Goal: Task Accomplishment & Management: Use online tool/utility

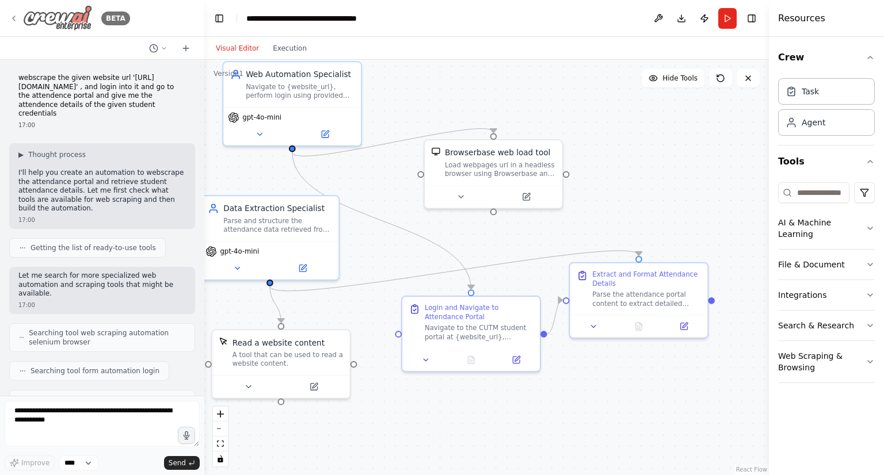
click at [16, 19] on icon at bounding box center [13, 18] width 9 height 9
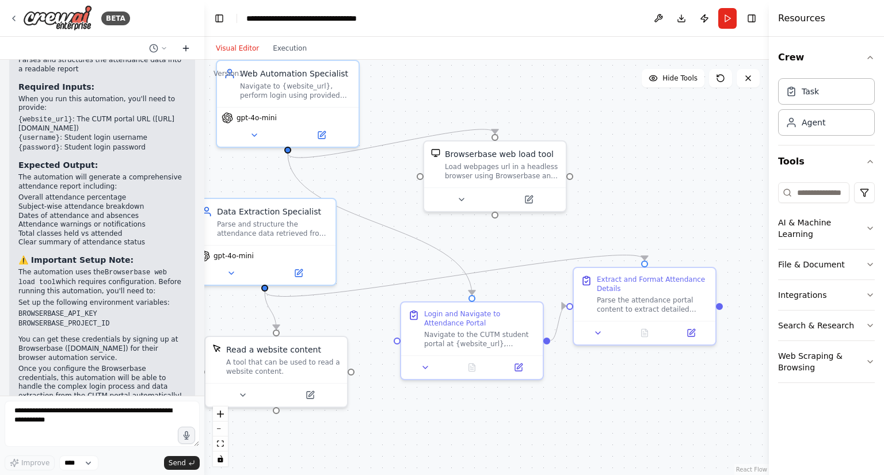
scroll to position [851, 0]
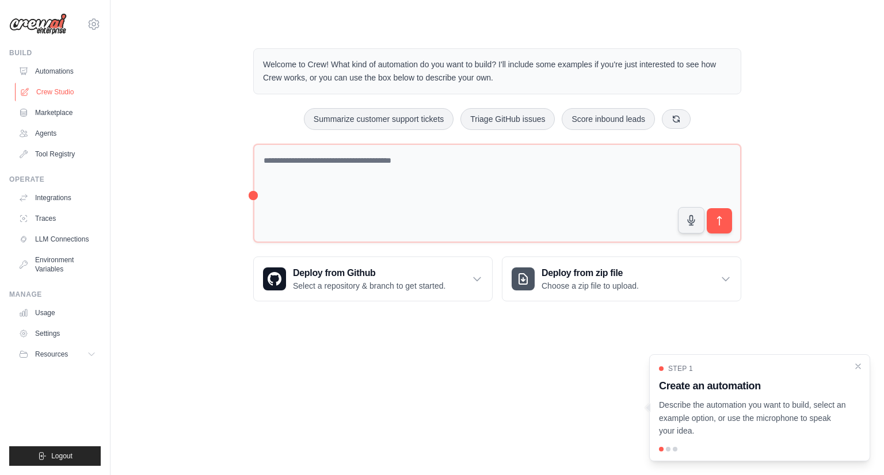
click at [81, 93] on link "Crew Studio" at bounding box center [58, 92] width 87 height 18
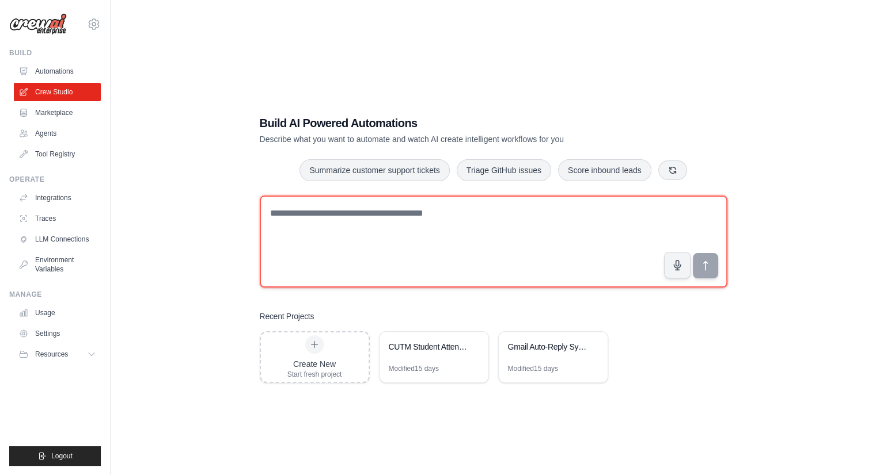
click at [378, 213] on textarea at bounding box center [493, 242] width 467 height 92
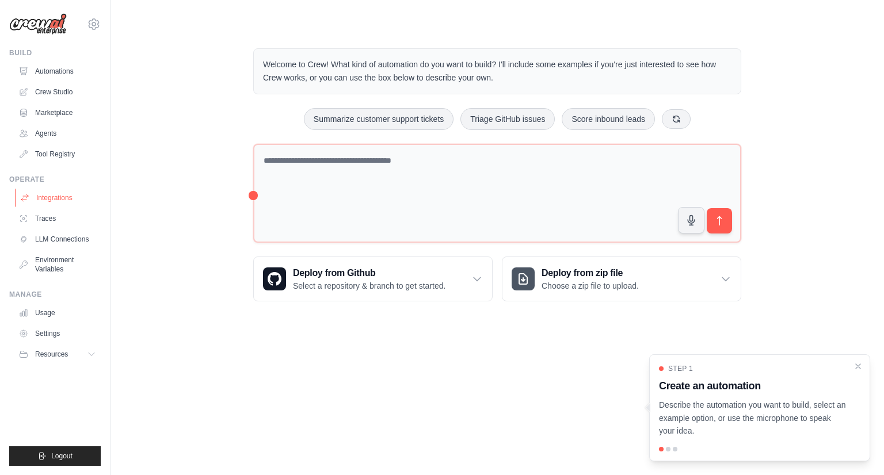
click at [66, 206] on link "Integrations" at bounding box center [58, 198] width 87 height 18
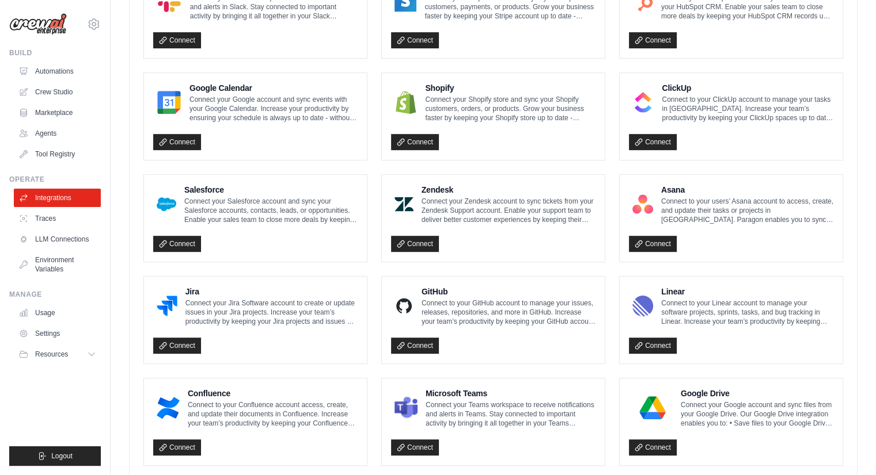
scroll to position [606, 0]
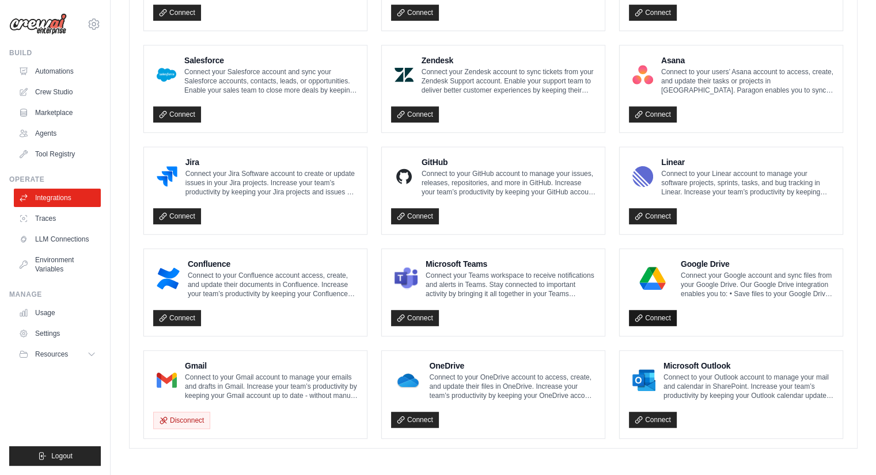
click at [648, 315] on link "Connect" at bounding box center [653, 318] width 48 height 16
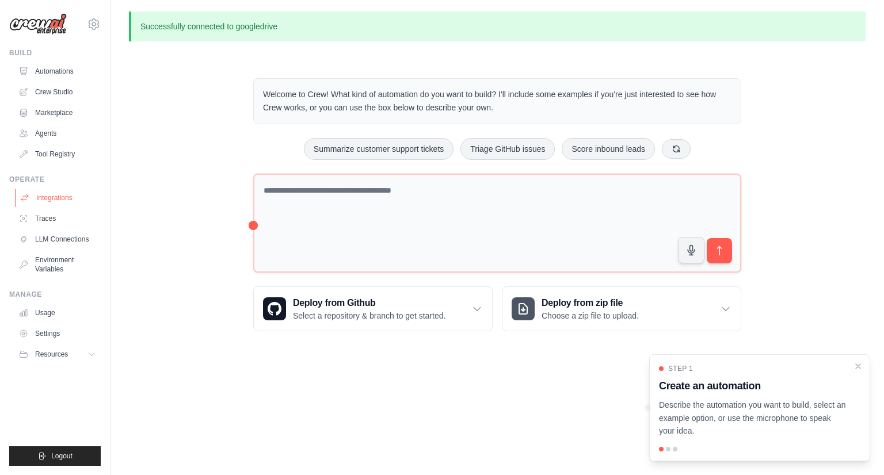
click at [85, 202] on link "Integrations" at bounding box center [58, 198] width 87 height 18
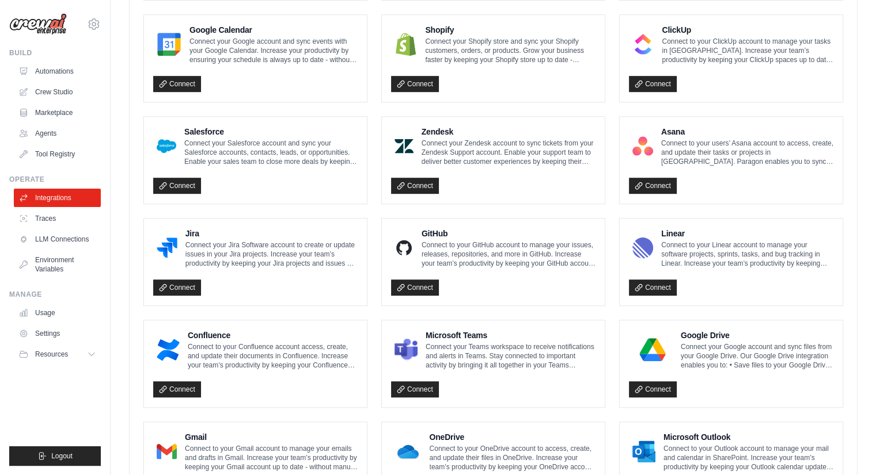
scroll to position [606, 0]
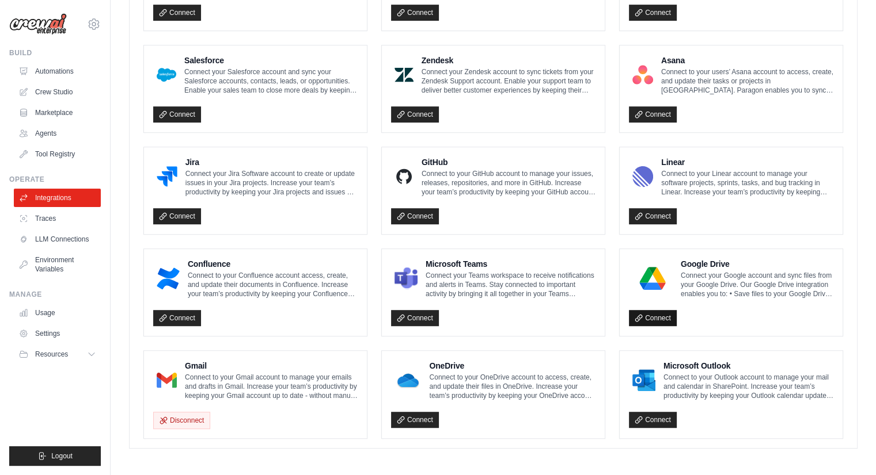
click at [641, 314] on icon at bounding box center [638, 318] width 8 height 8
